Goal: Task Accomplishment & Management: Use online tool/utility

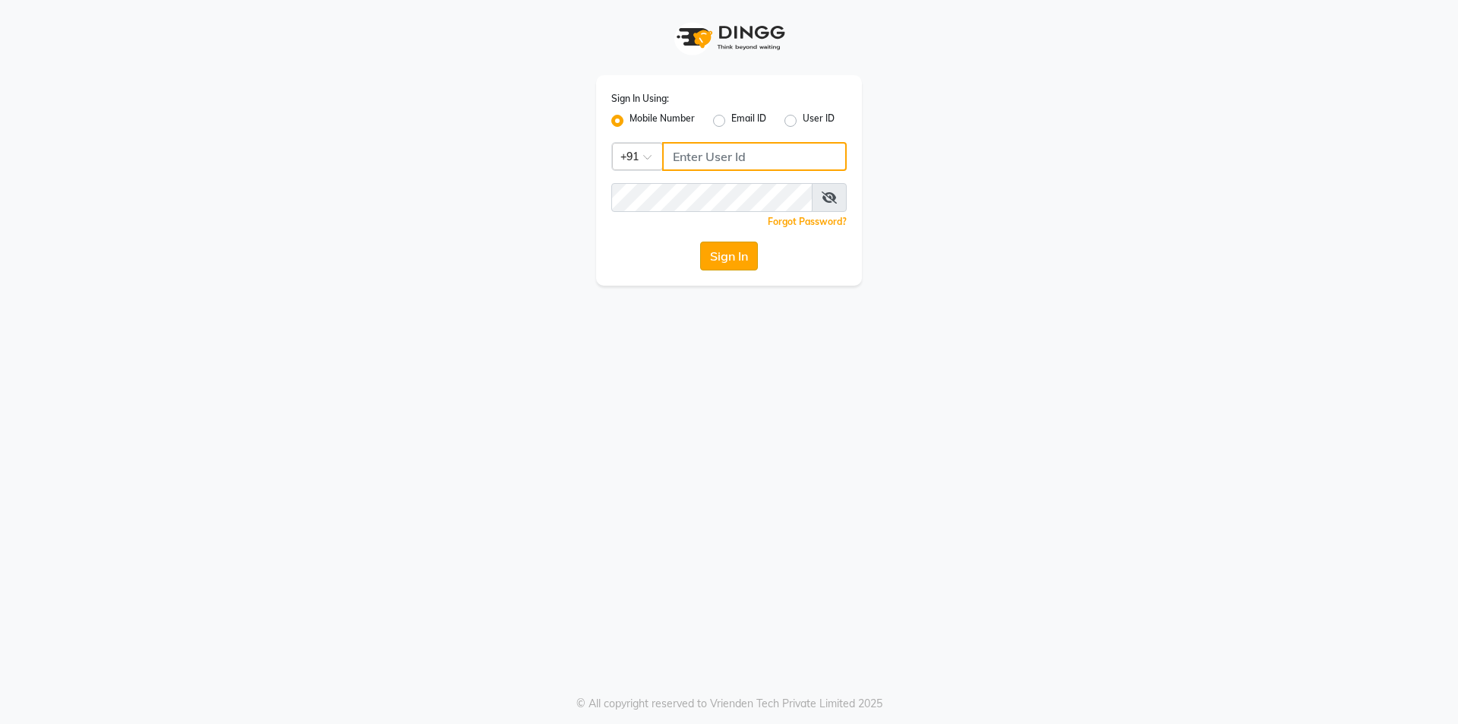
type input "8885088660"
click at [724, 256] on button "Sign In" at bounding box center [729, 256] width 58 height 29
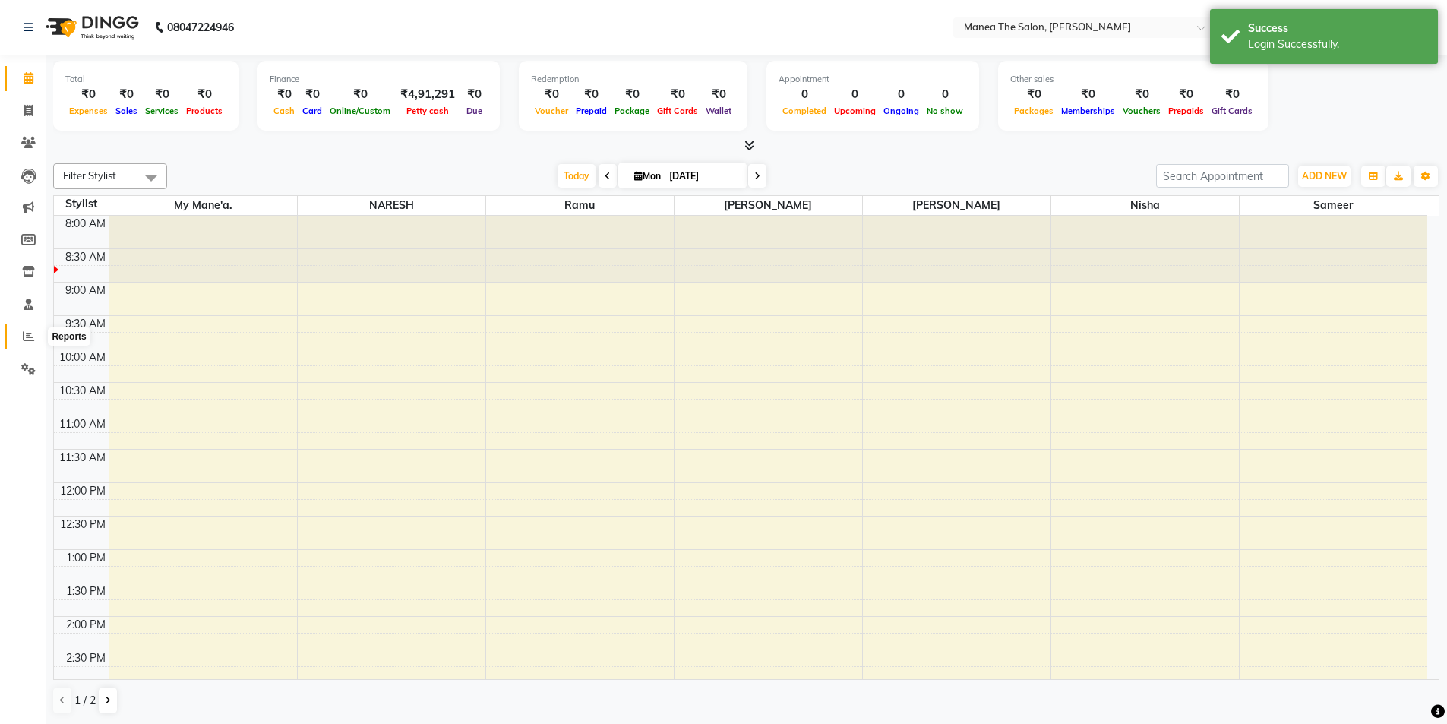
click at [30, 337] on icon at bounding box center [28, 335] width 11 height 11
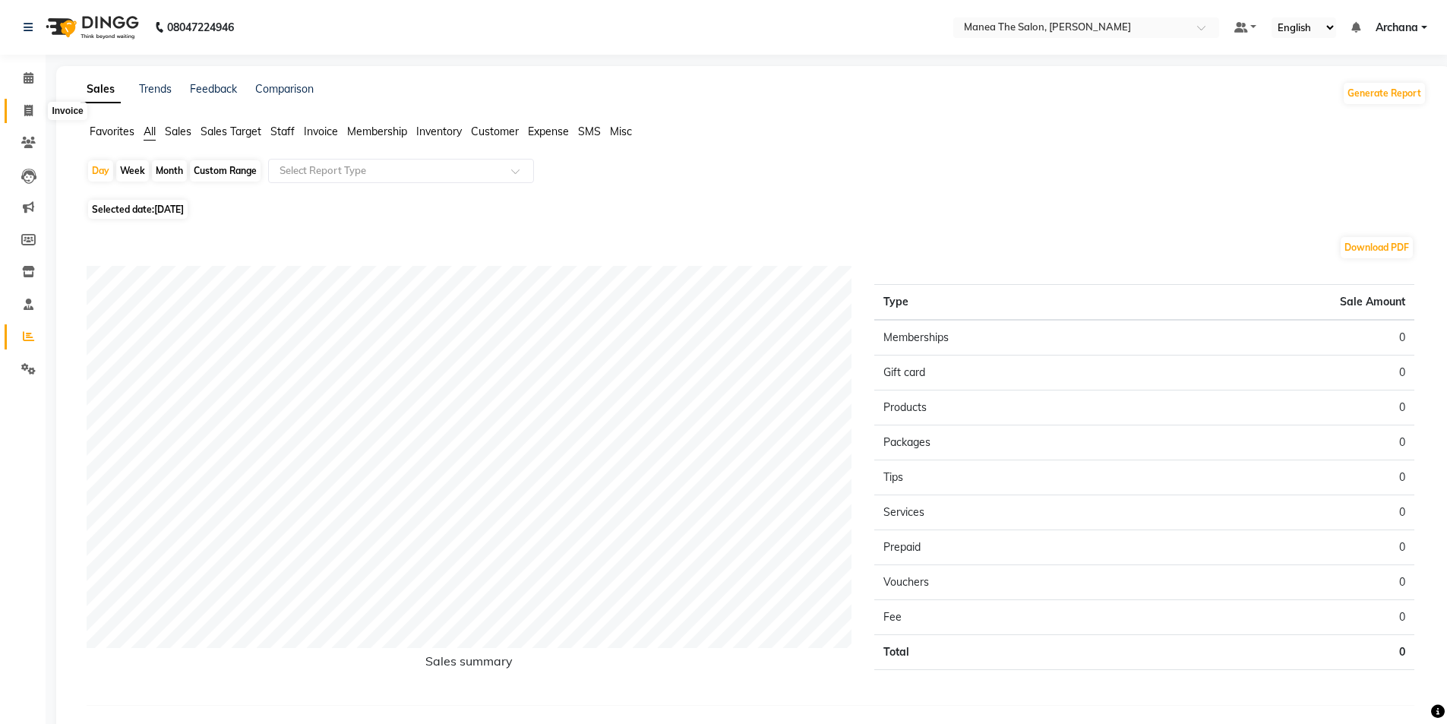
click at [27, 106] on icon at bounding box center [28, 110] width 8 height 11
select select "service"
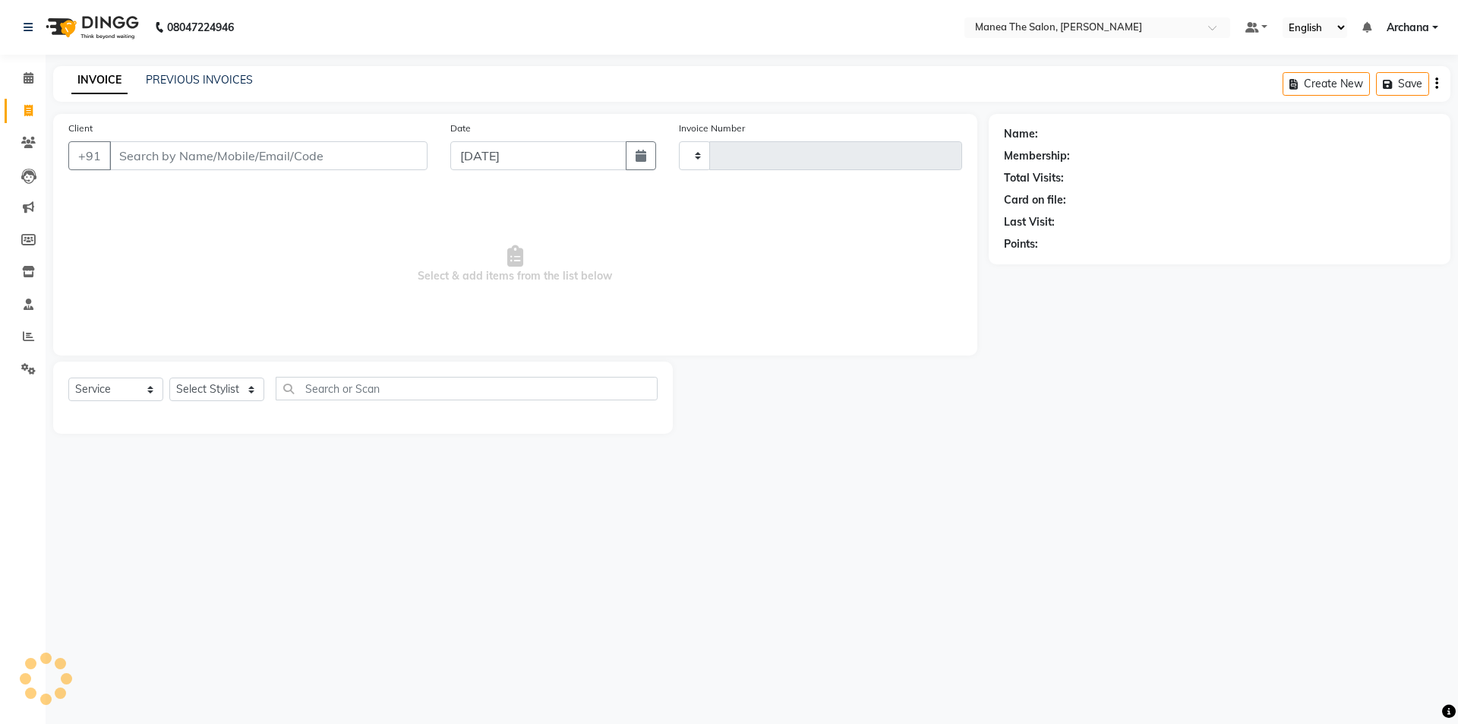
type input "1523"
select select "6846"
click at [220, 78] on link "PREVIOUS INVOICES" at bounding box center [199, 80] width 107 height 14
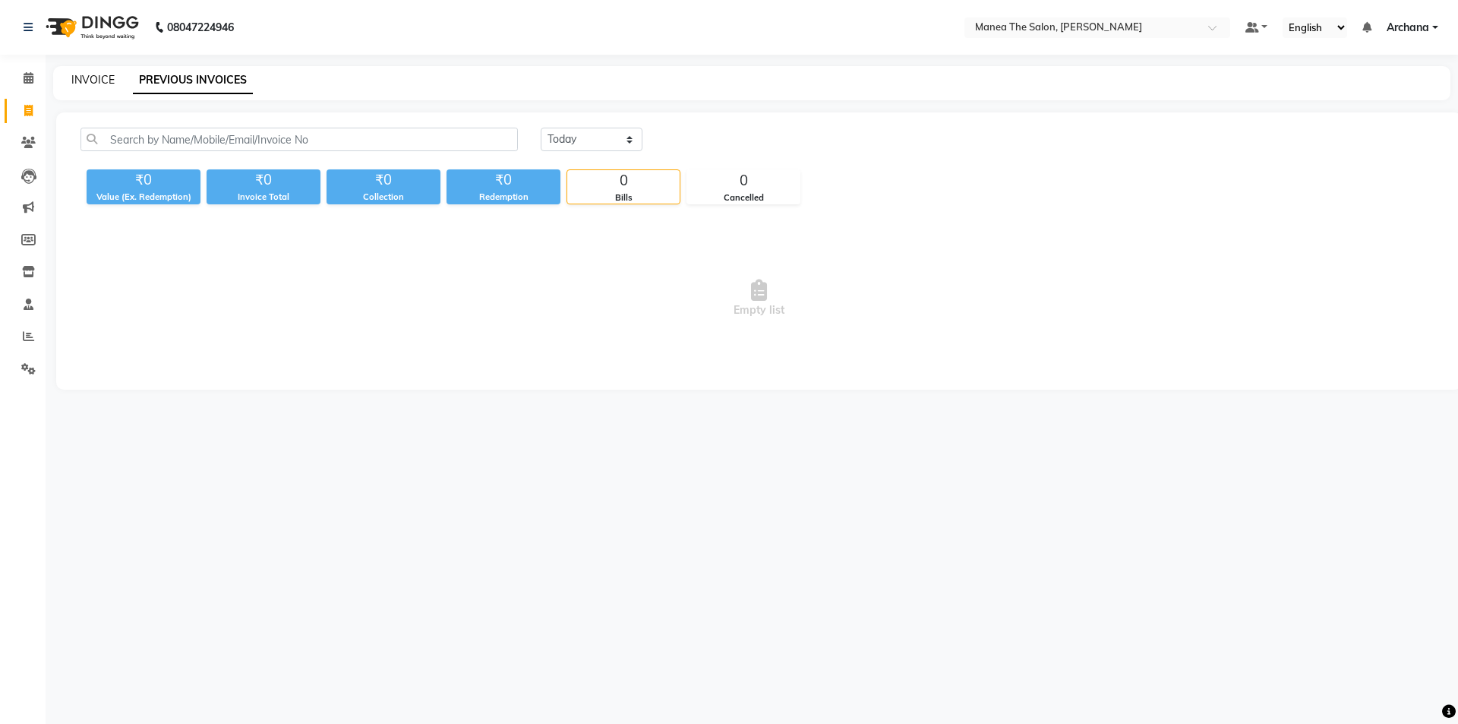
click at [93, 74] on link "INVOICE" at bounding box center [92, 80] width 43 height 14
select select "service"
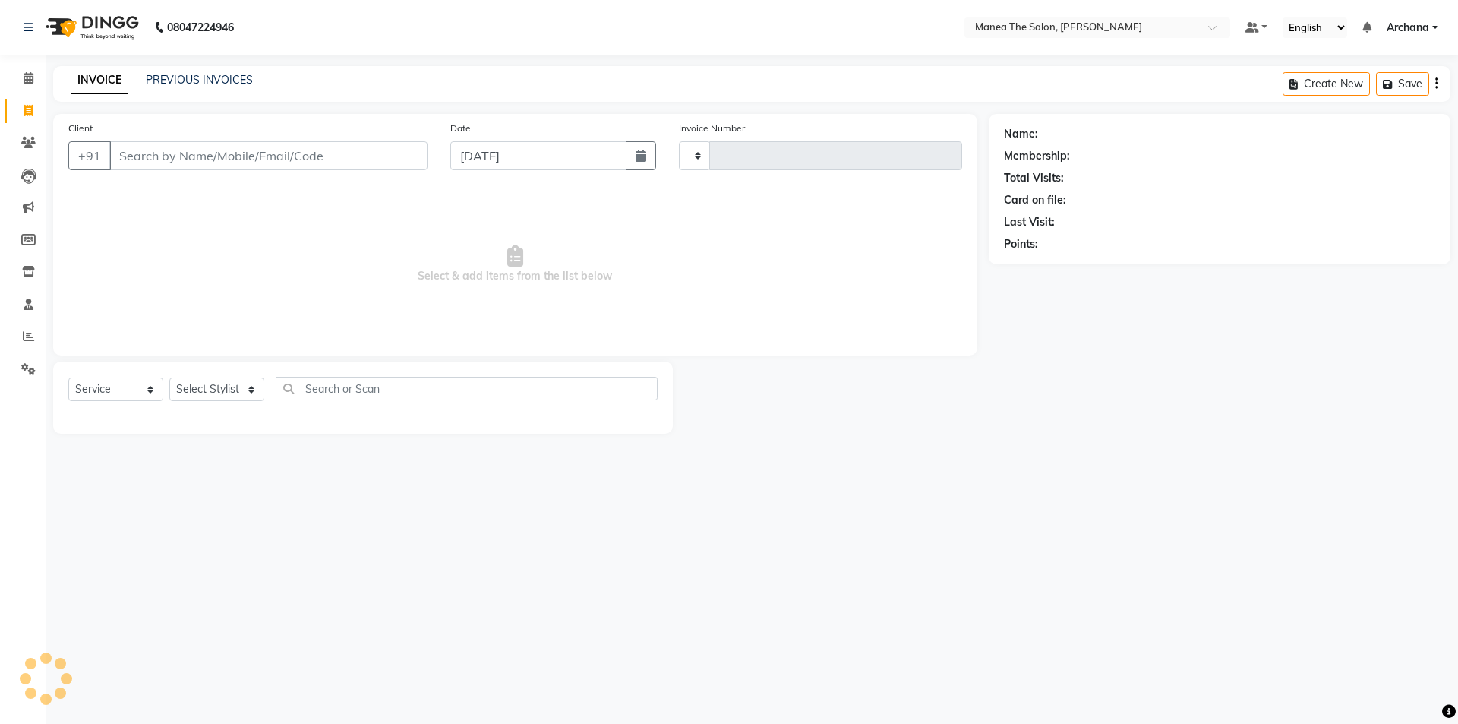
type input "1523"
select select "6846"
click at [234, 381] on select "Select Stylist [PERSON_NAME] My Mane'a. [PERSON_NAME] nisha [PERSON_NAME] [PERS…" at bounding box center [216, 389] width 95 height 24
select select "82236"
click at [169, 377] on select "Select Stylist [PERSON_NAME] My Mane'a. [PERSON_NAME] nisha [PERSON_NAME] [PERS…" at bounding box center [216, 389] width 95 height 24
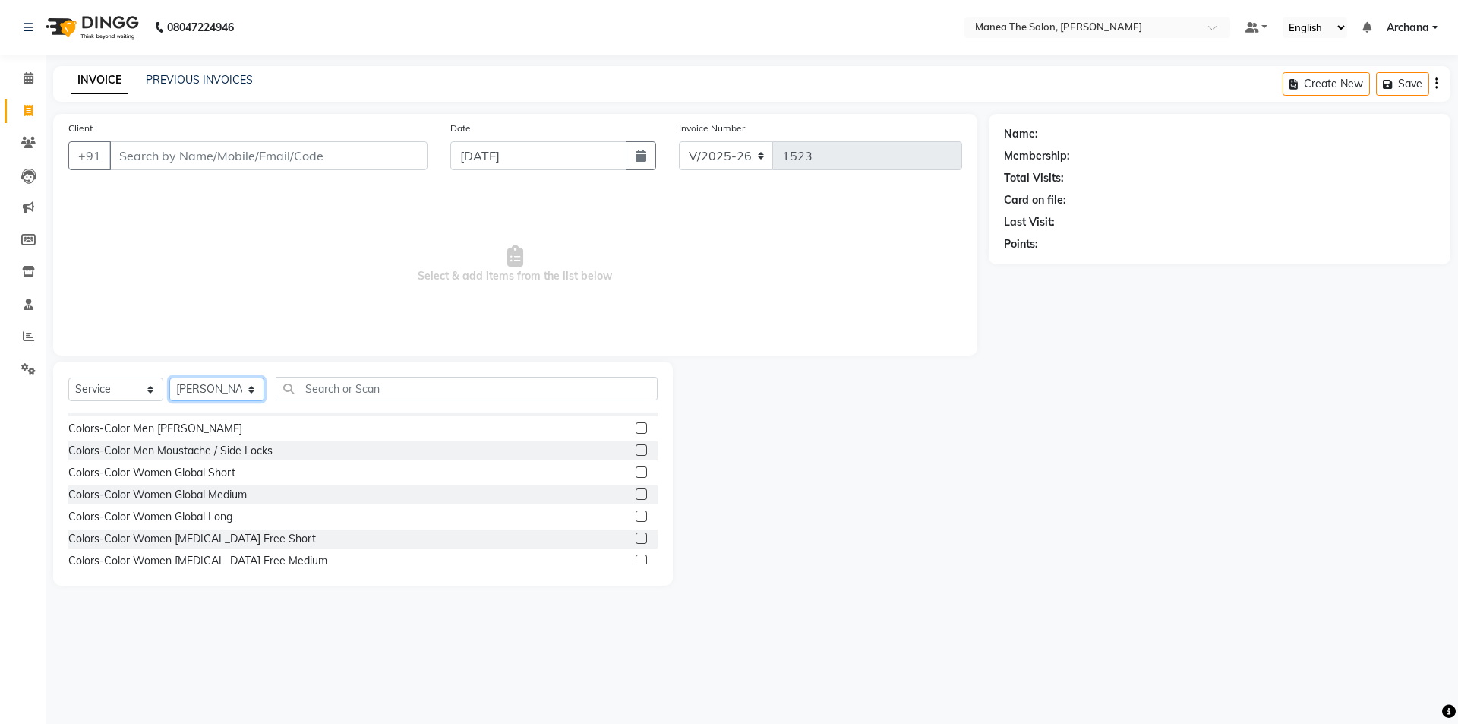
scroll to position [380, 0]
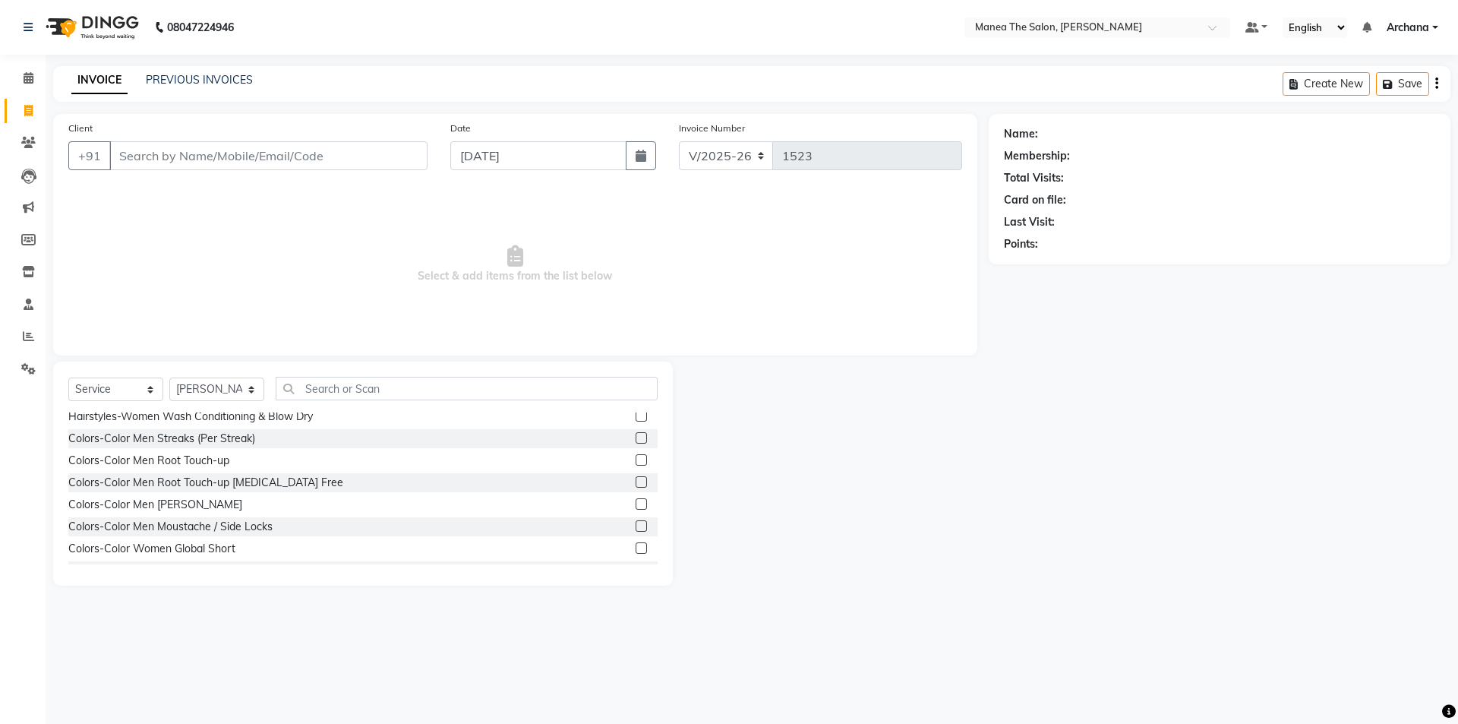
click at [636, 460] on label at bounding box center [641, 459] width 11 height 11
click at [636, 460] on input "checkbox" at bounding box center [641, 461] width 10 height 10
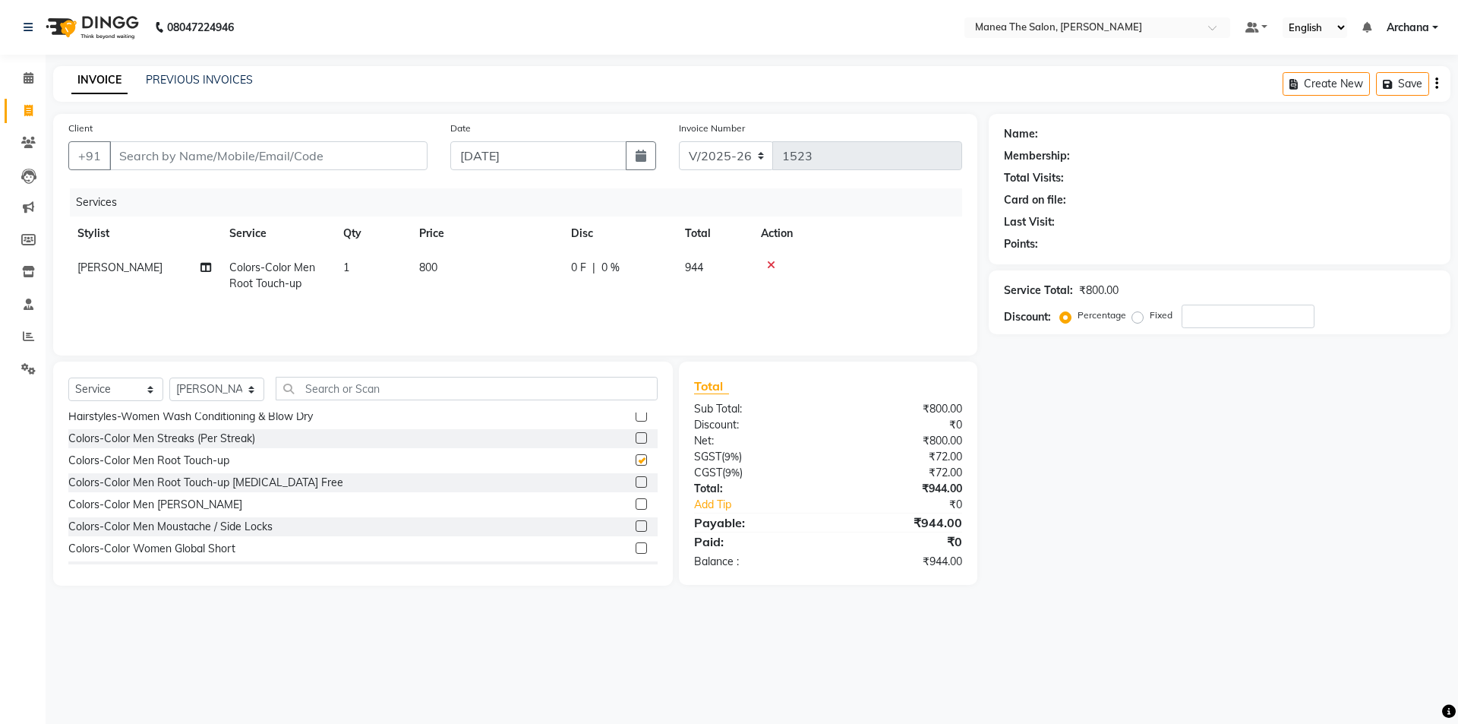
checkbox input "false"
click at [768, 264] on icon at bounding box center [771, 265] width 8 height 11
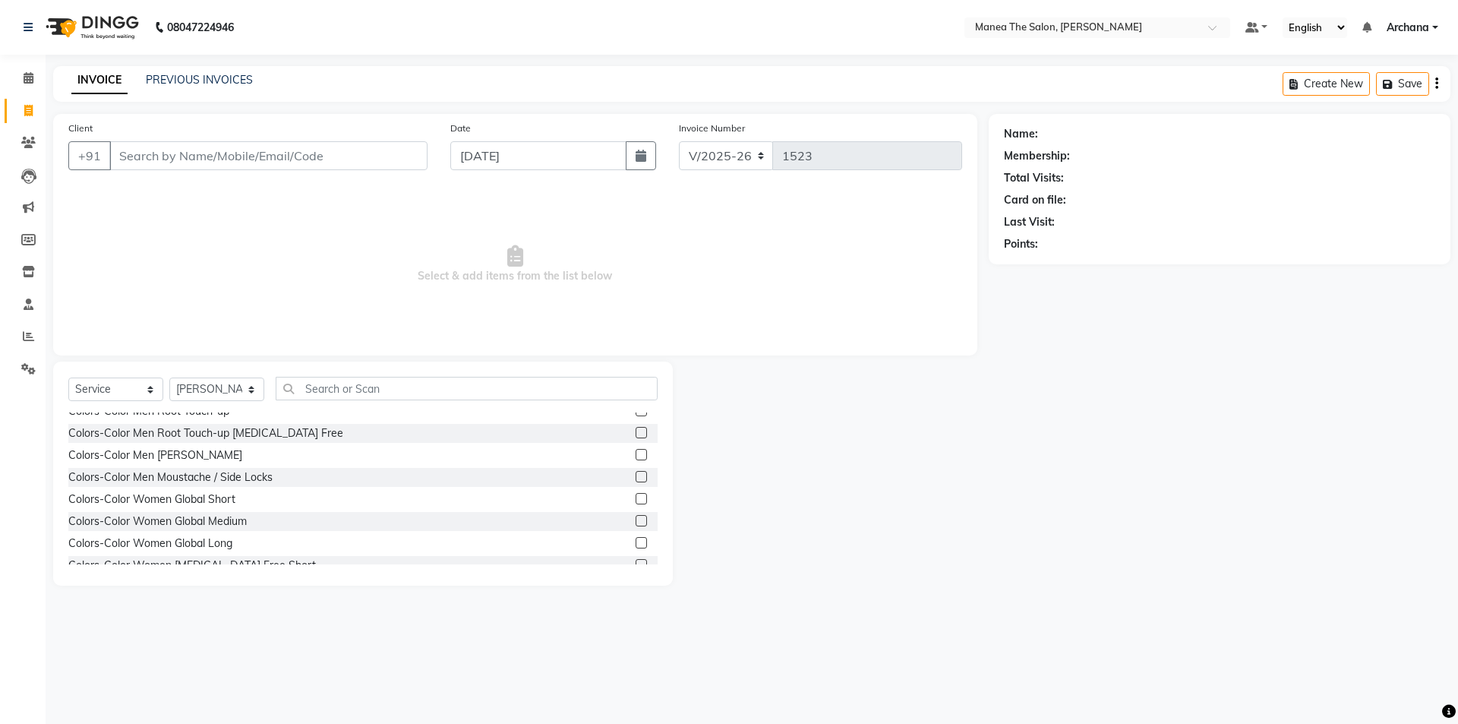
scroll to position [456, 0]
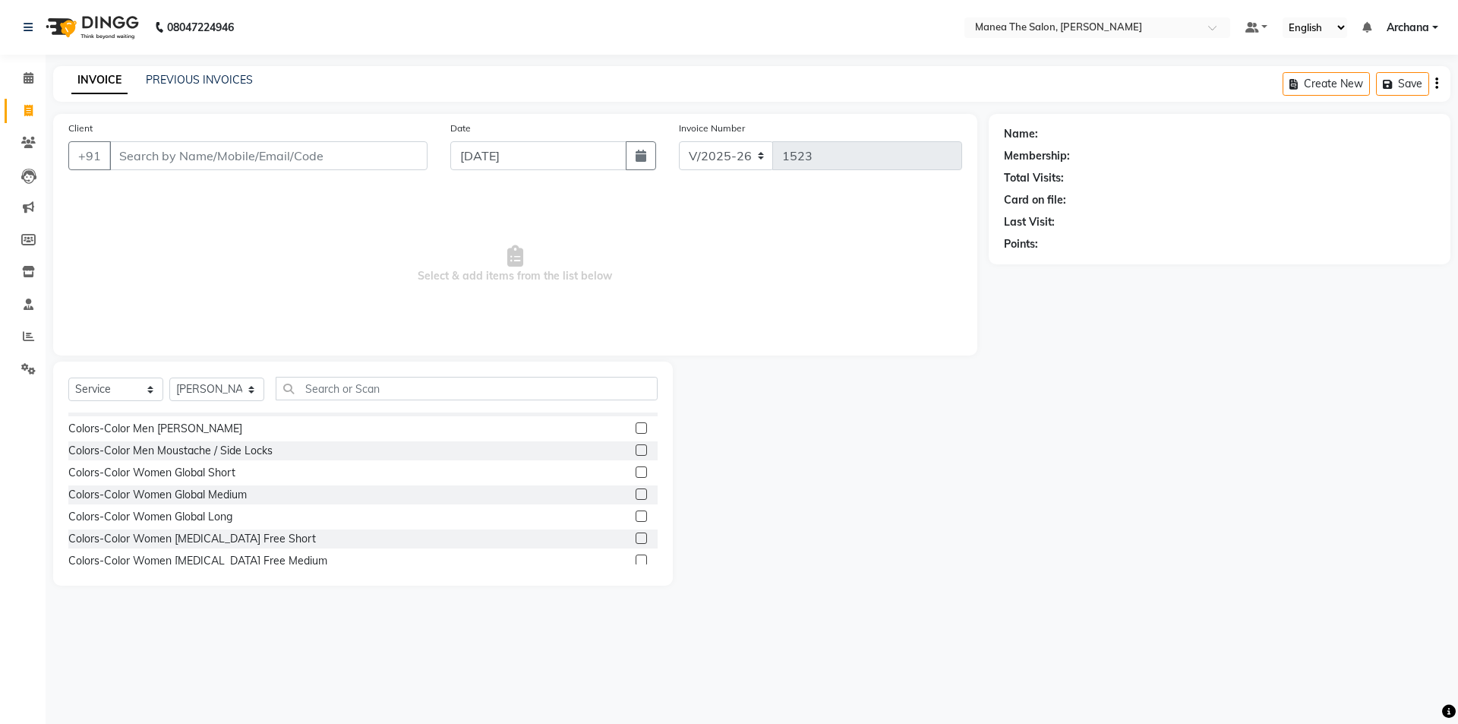
click at [636, 474] on label at bounding box center [641, 471] width 11 height 11
click at [636, 474] on input "checkbox" at bounding box center [641, 473] width 10 height 10
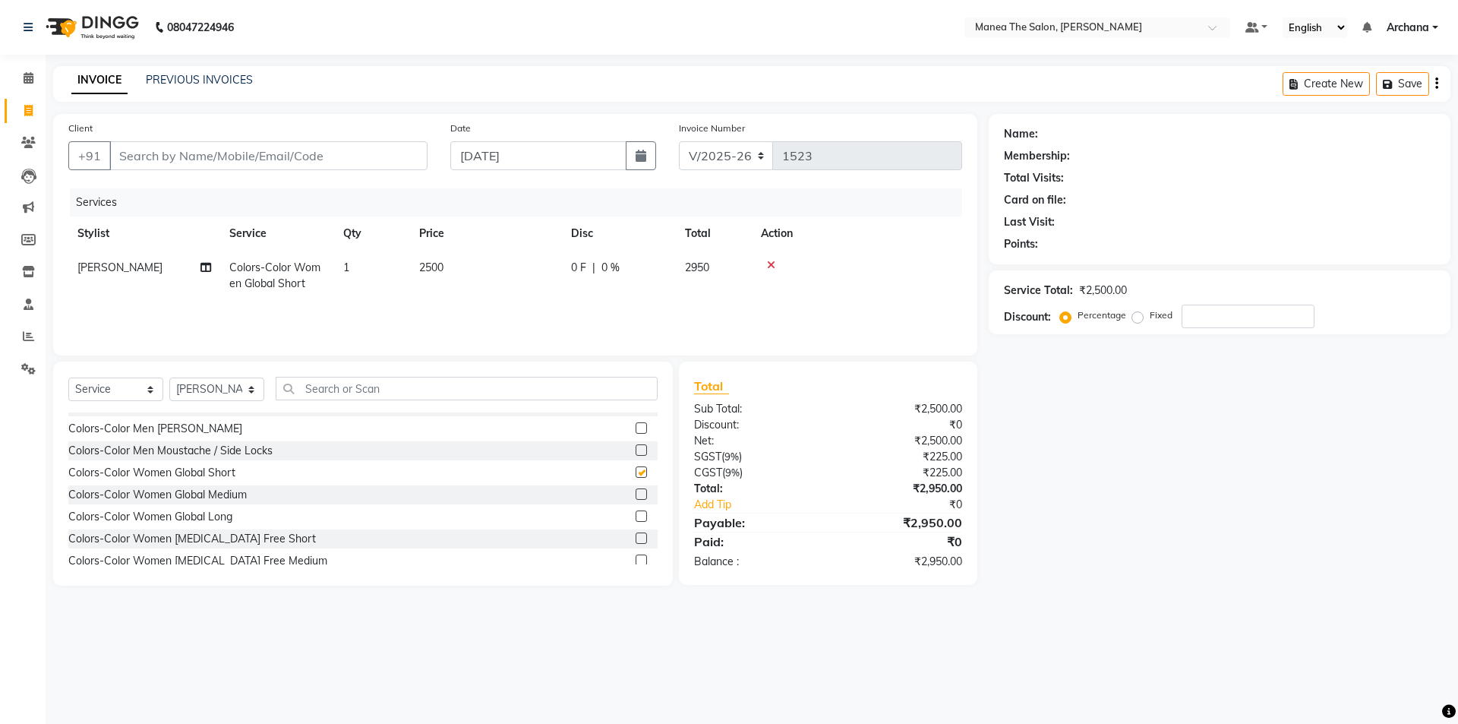
checkbox input "false"
click at [371, 260] on td "1" at bounding box center [372, 276] width 76 height 50
click at [459, 273] on input "1" at bounding box center [444, 272] width 58 height 24
type input "1"
type input "2"
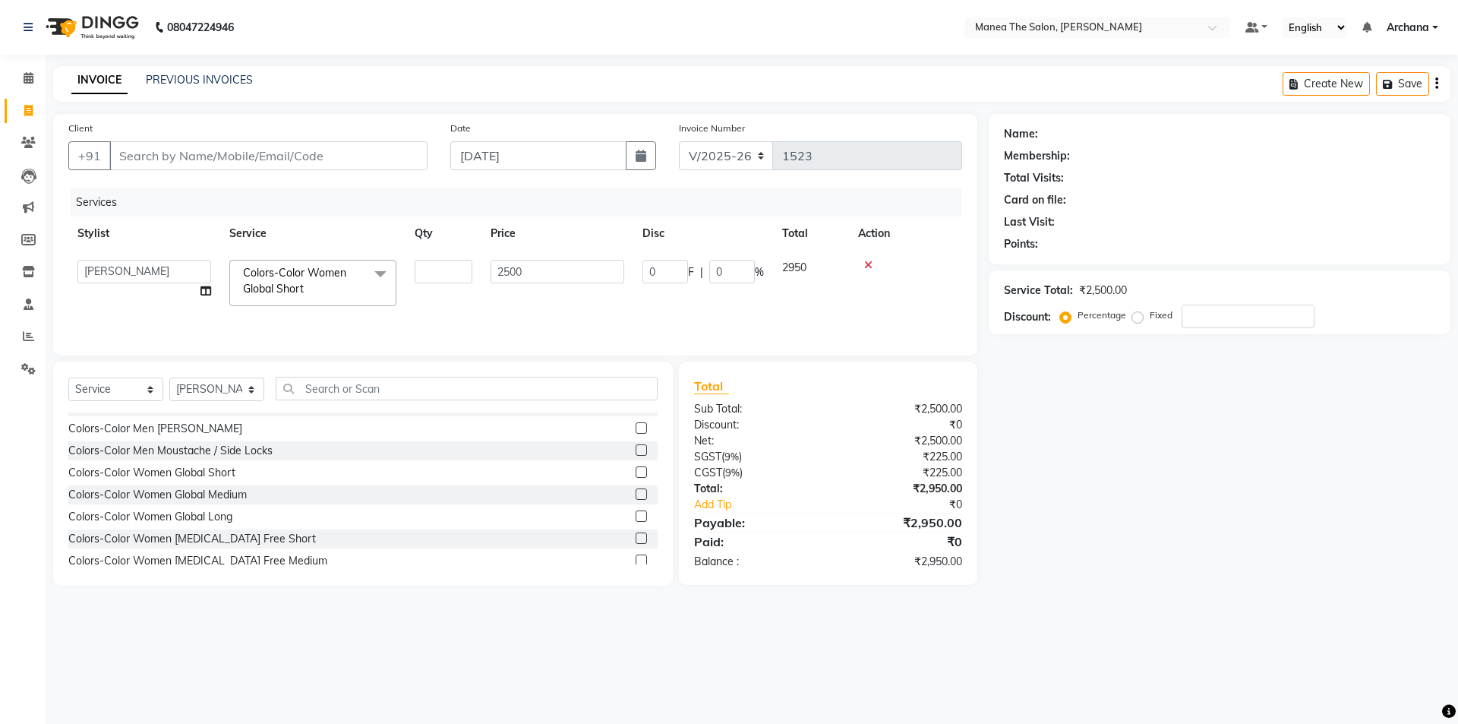
click at [865, 264] on div at bounding box center [905, 265] width 95 height 11
click at [772, 264] on icon at bounding box center [771, 265] width 8 height 11
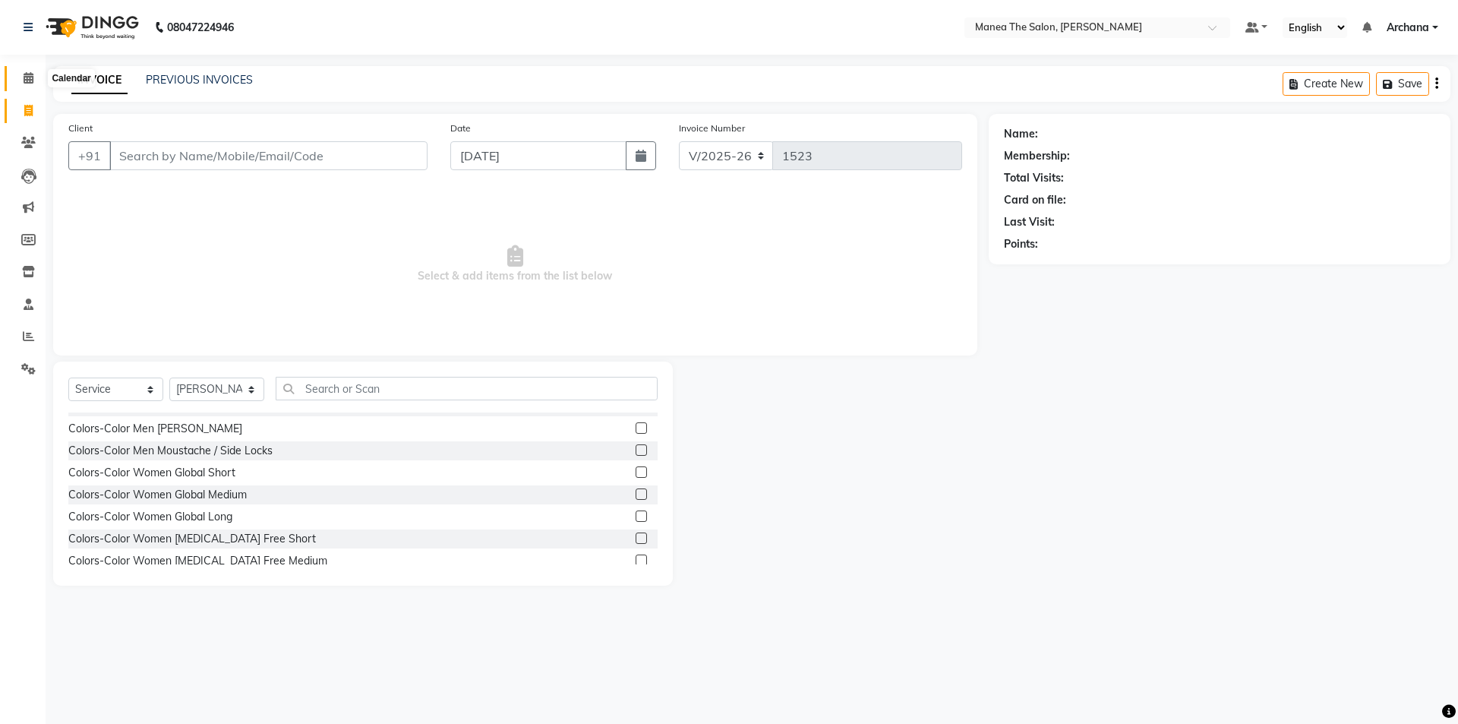
click at [34, 77] on span at bounding box center [28, 78] width 27 height 17
